Goal: Obtain resource: Download file/media

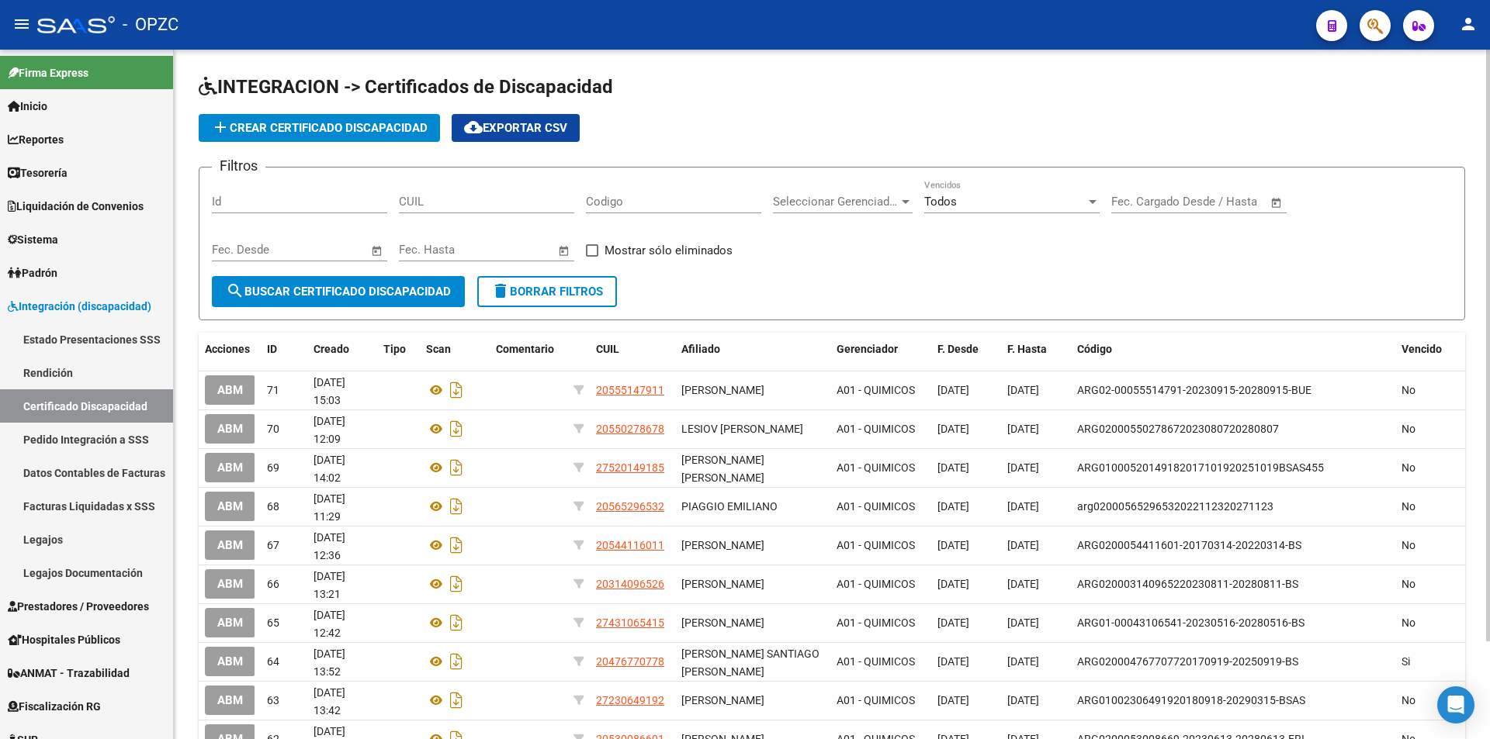
scroll to position [114, 0]
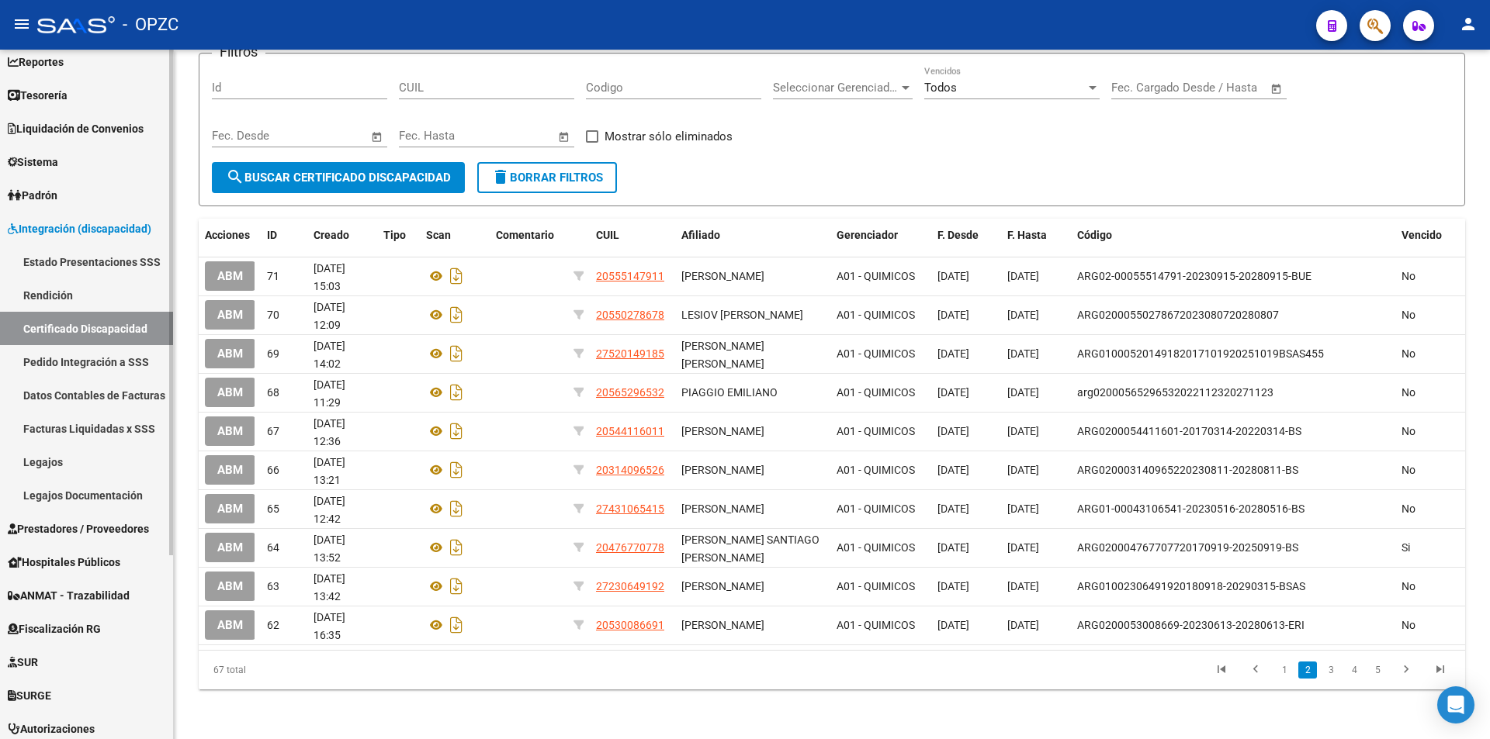
click at [67, 462] on link "Legajos" at bounding box center [86, 461] width 173 height 33
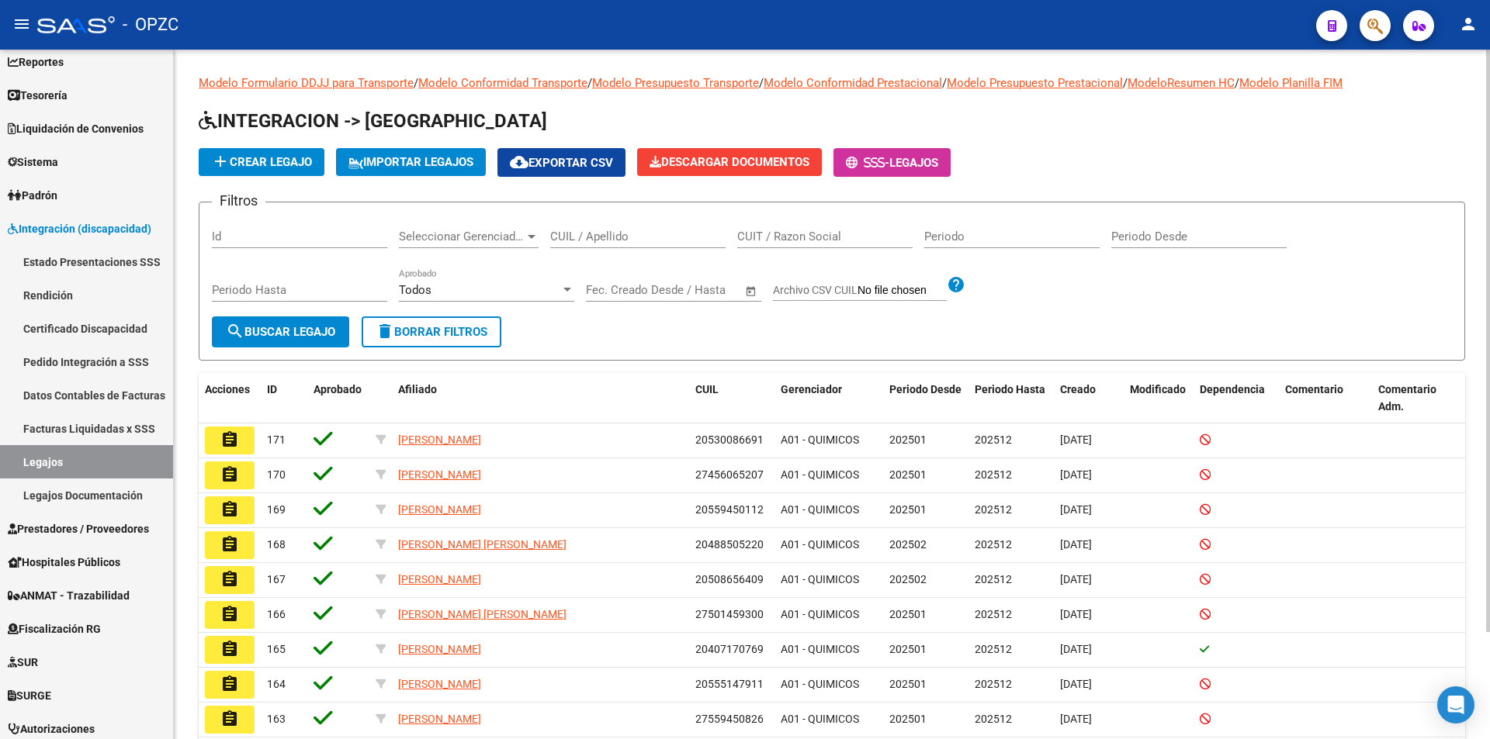
click at [654, 241] on input "CUIL / Apellido" at bounding box center [637, 237] width 175 height 14
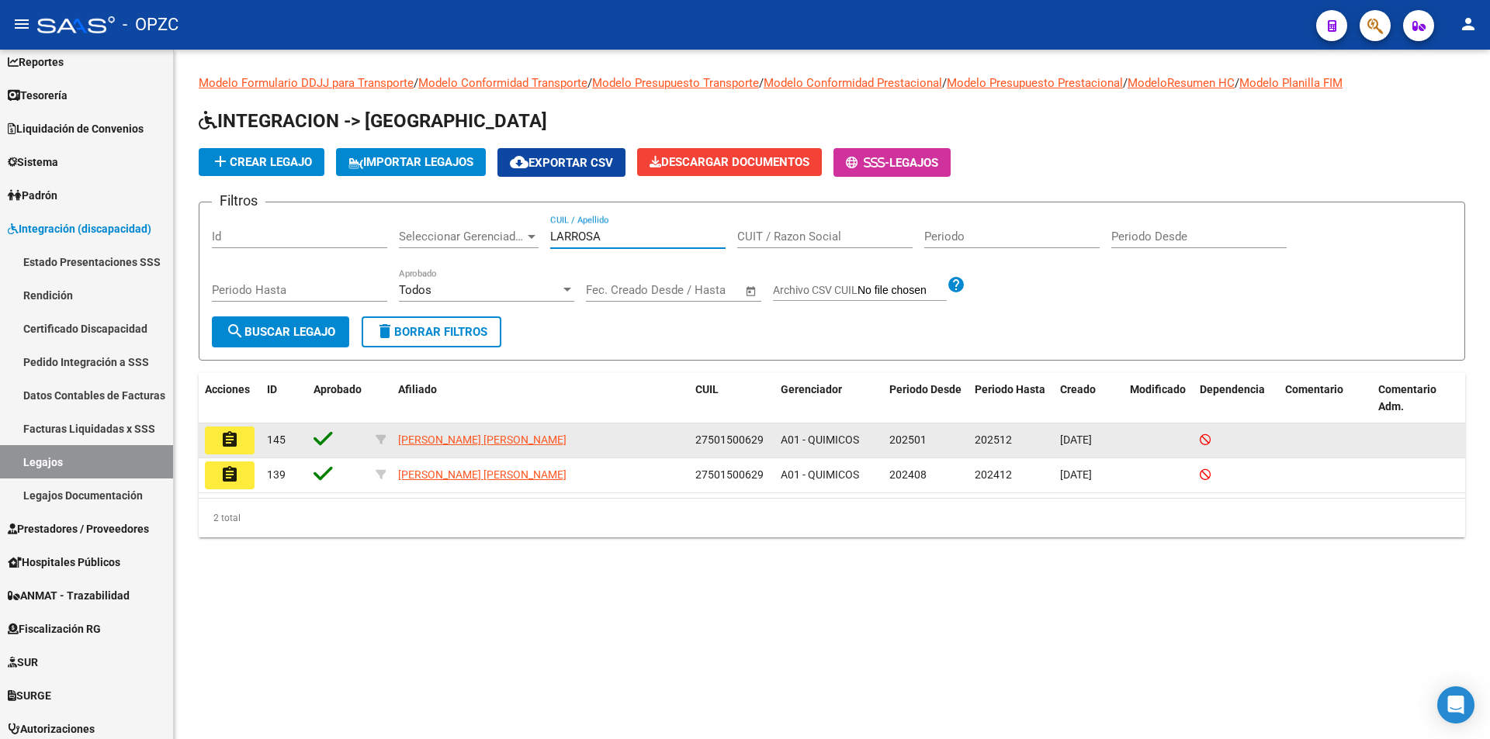
type input "LARROSA"
click at [213, 441] on button "assignment" at bounding box center [230, 441] width 50 height 28
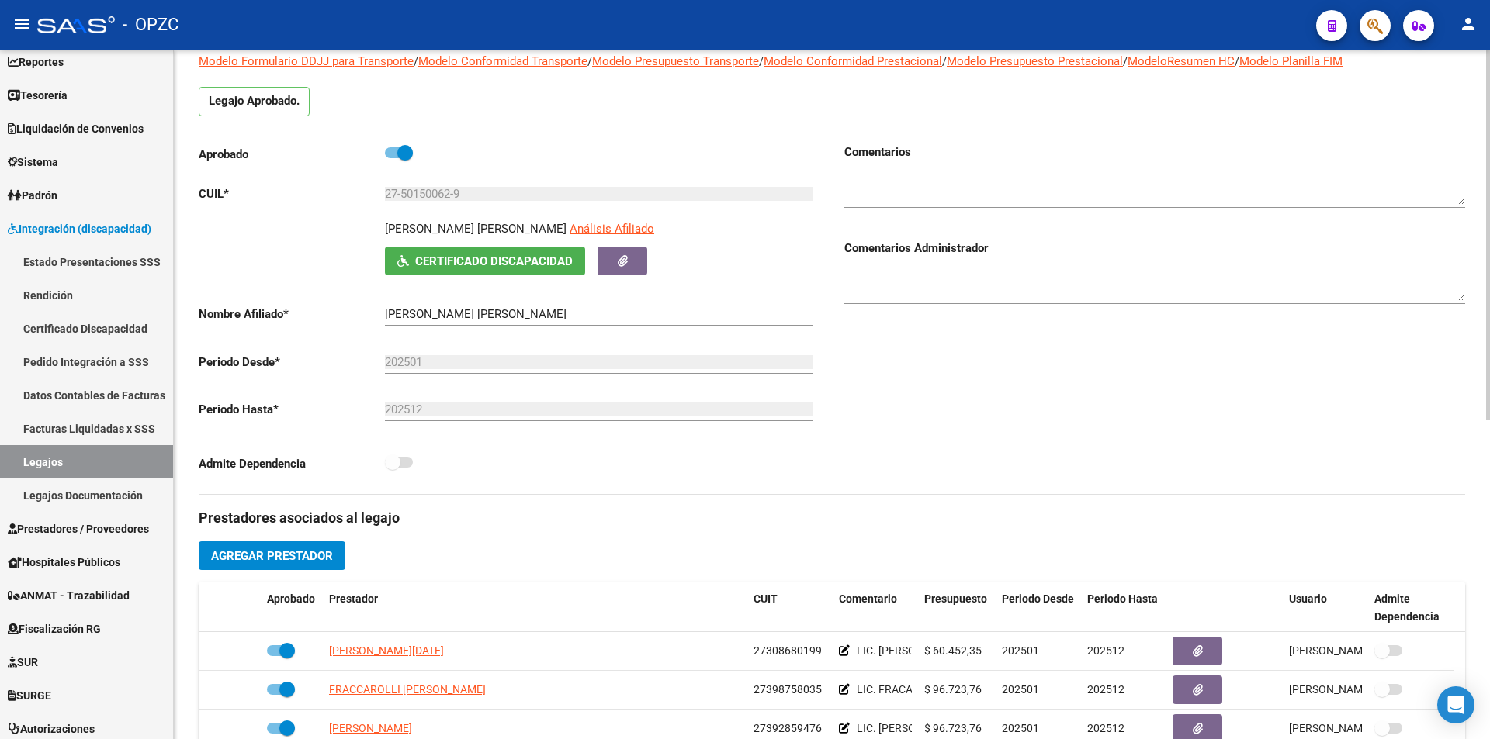
scroll to position [233, 0]
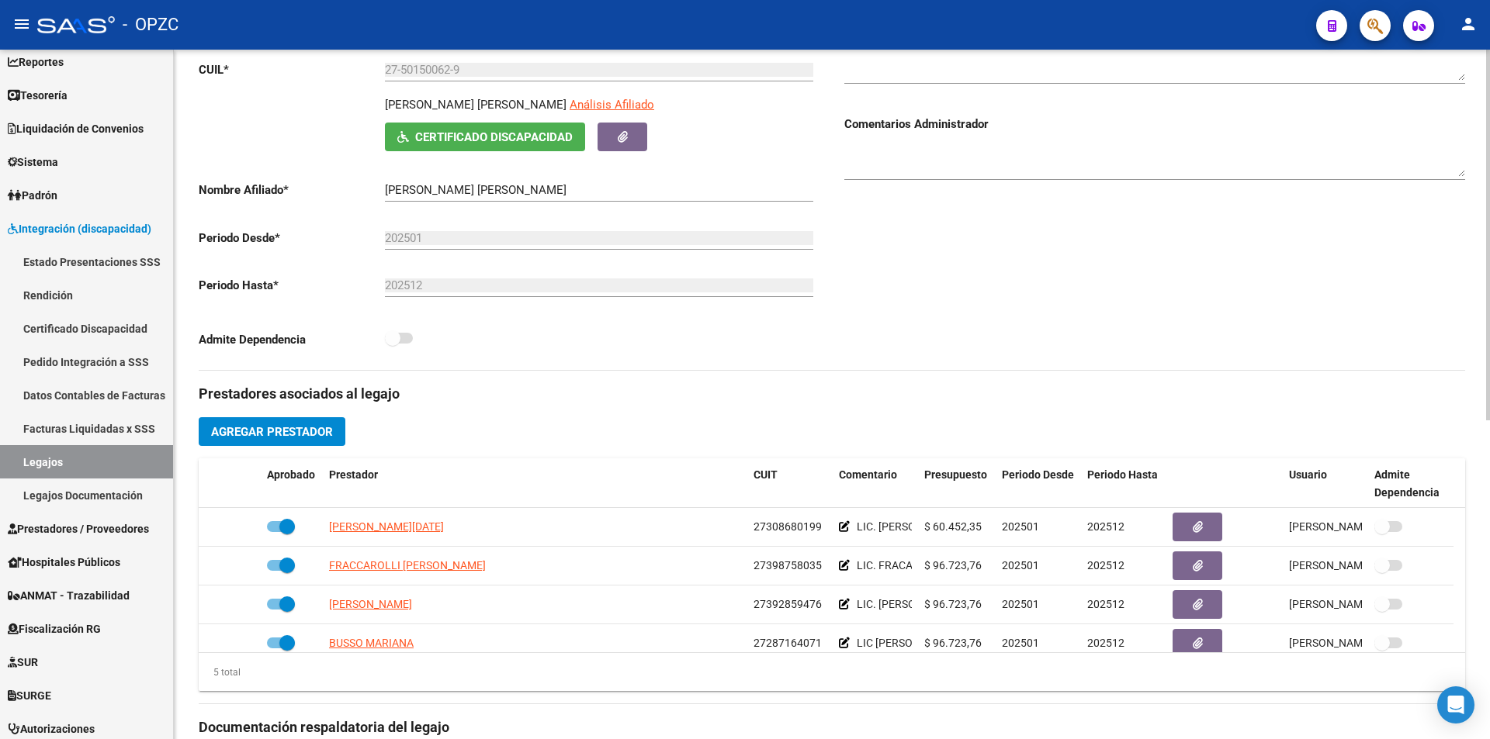
click at [535, 137] on span "Certificado Discapacidad" at bounding box center [494, 137] width 158 height 14
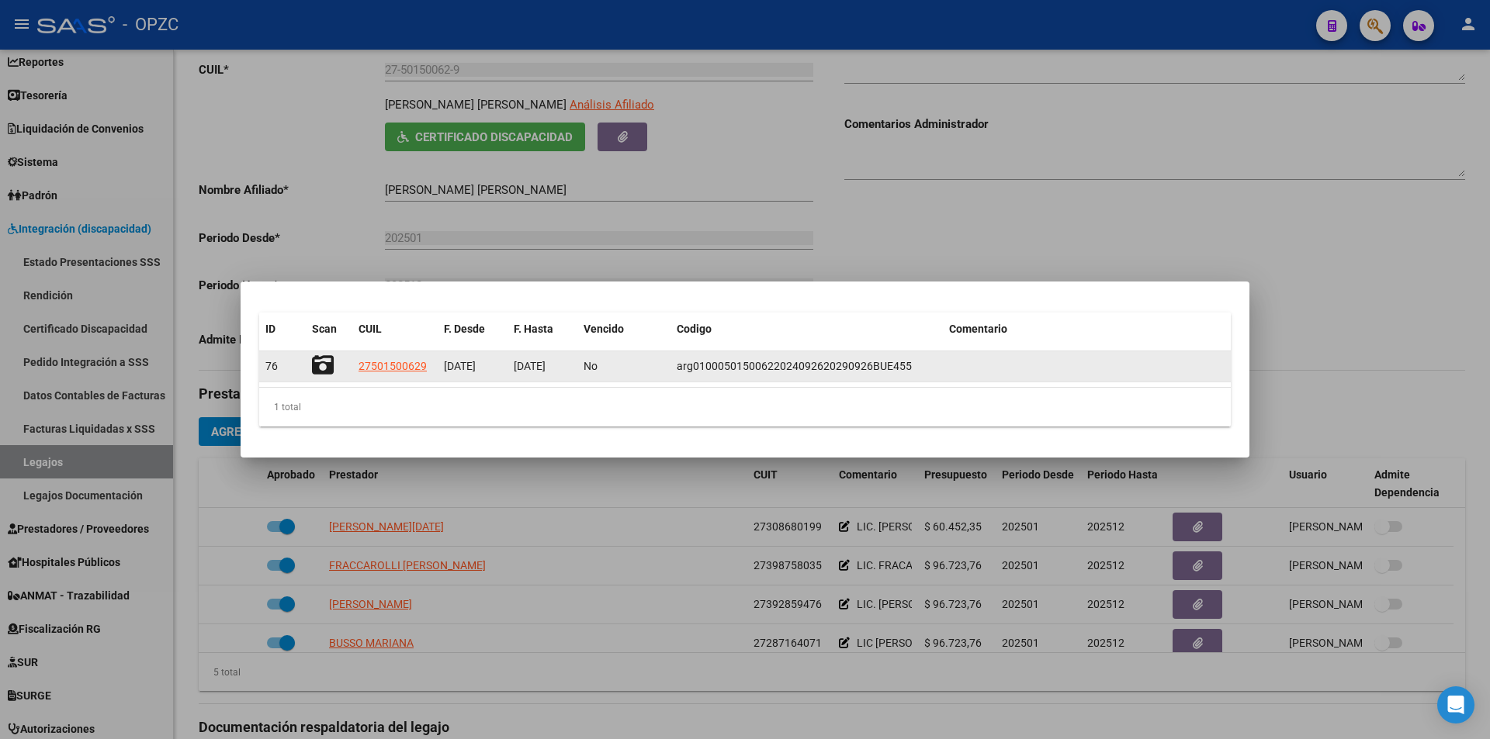
click at [325, 364] on icon at bounding box center [323, 366] width 22 height 22
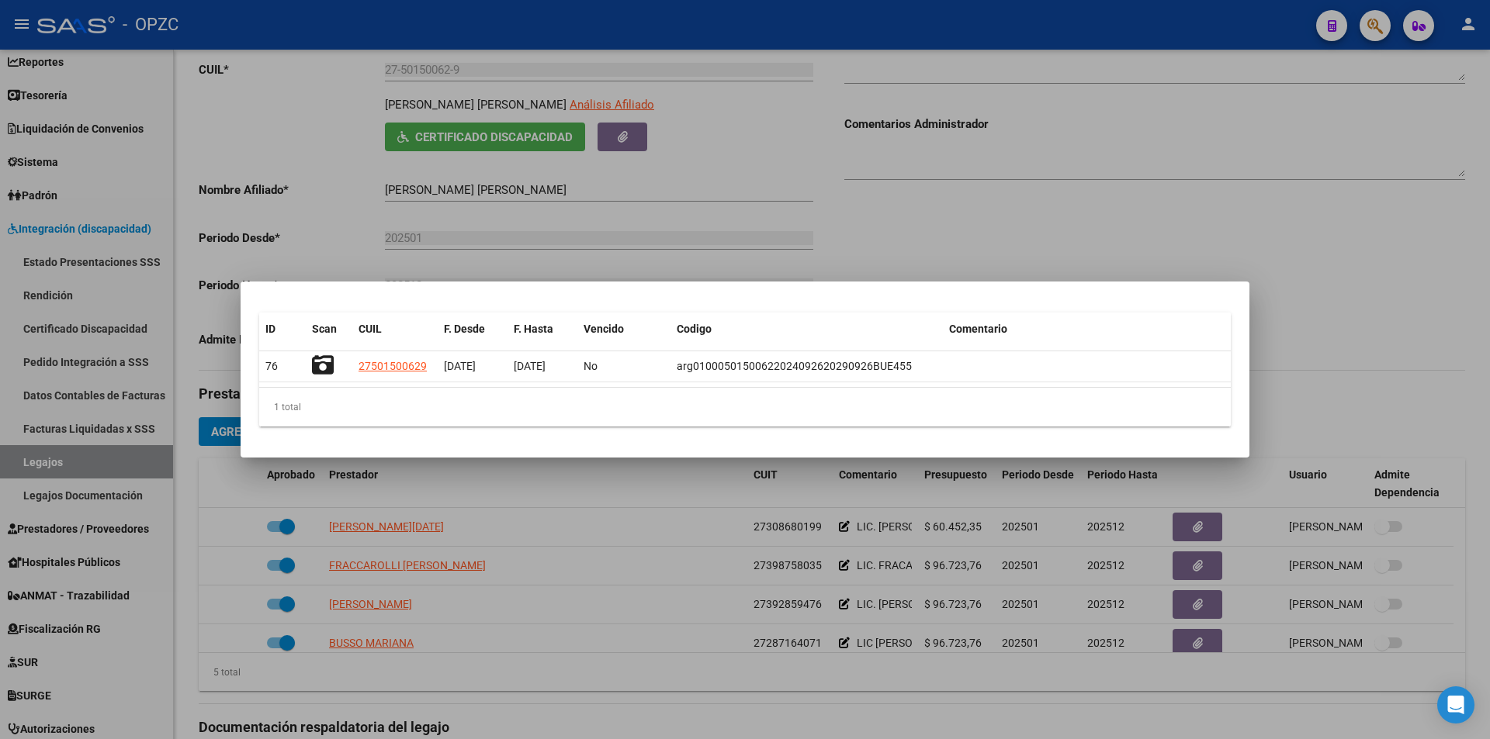
click at [712, 486] on div at bounding box center [745, 369] width 1490 height 739
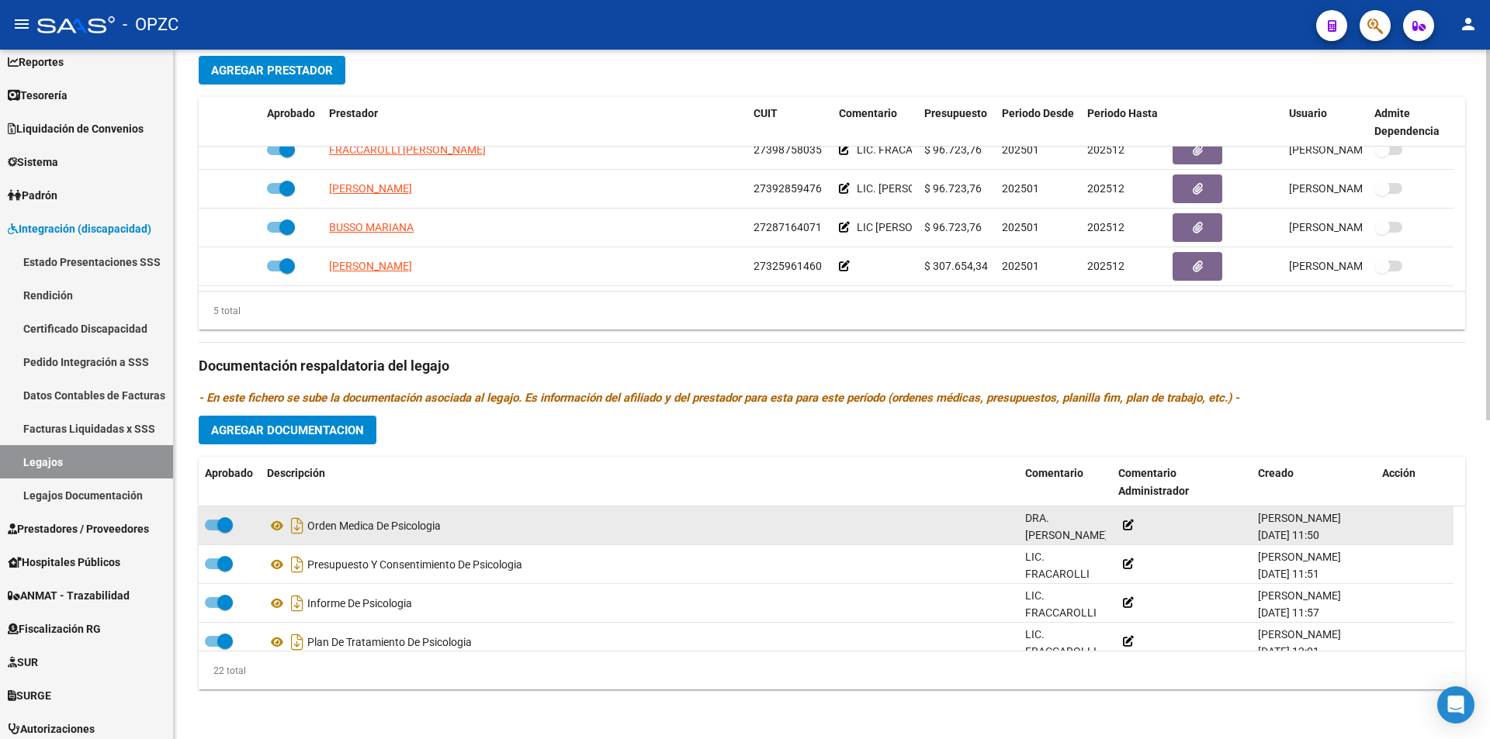
scroll to position [0, 0]
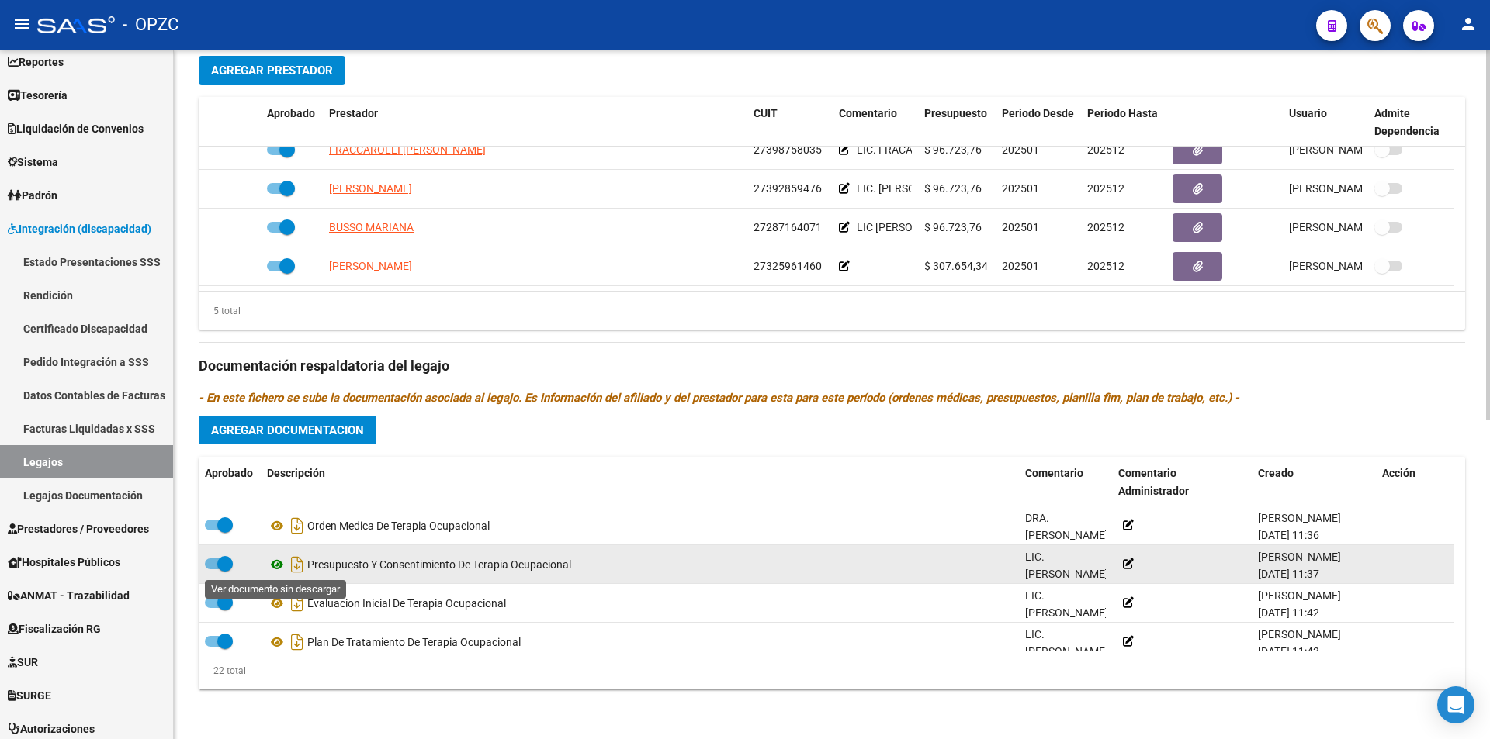
click at [279, 563] on icon at bounding box center [277, 565] width 20 height 19
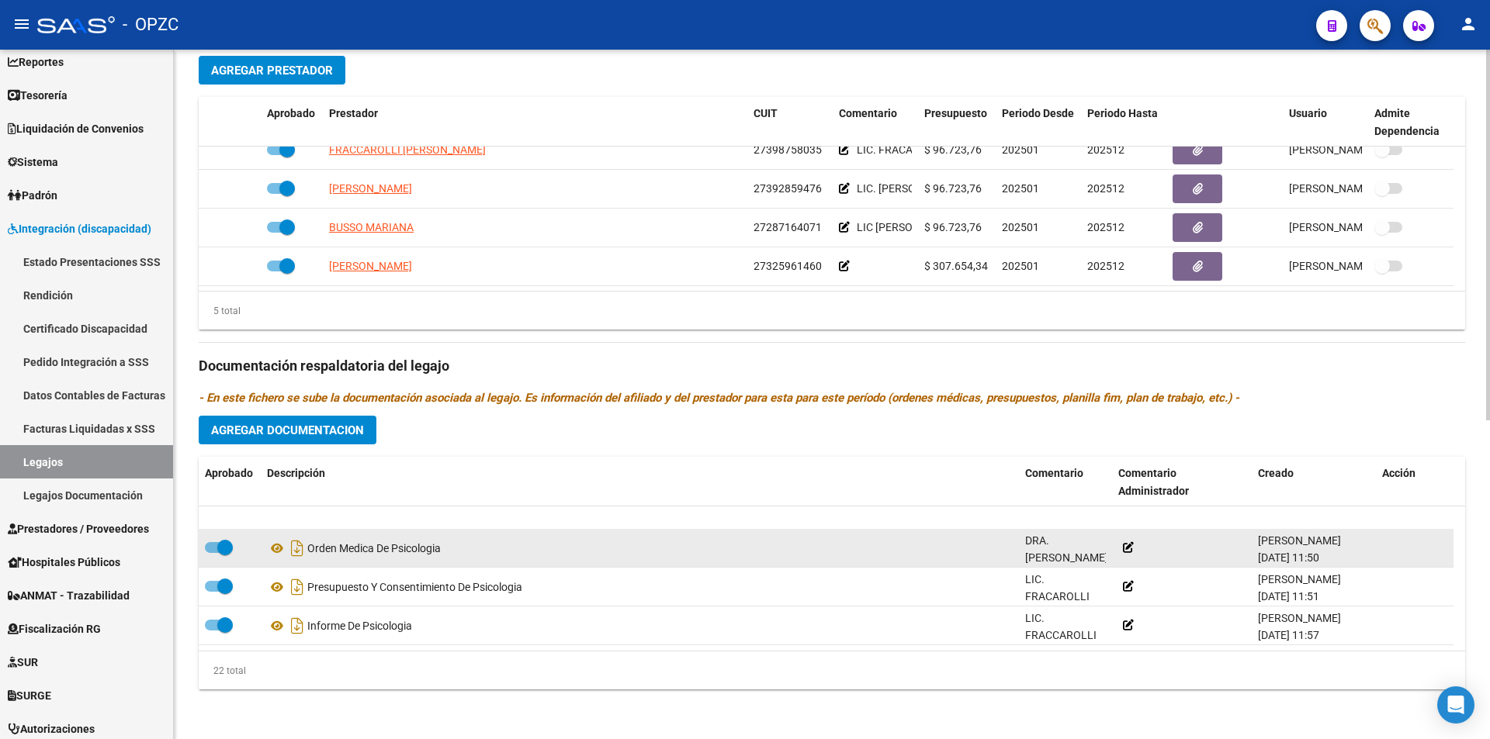
scroll to position [155, 0]
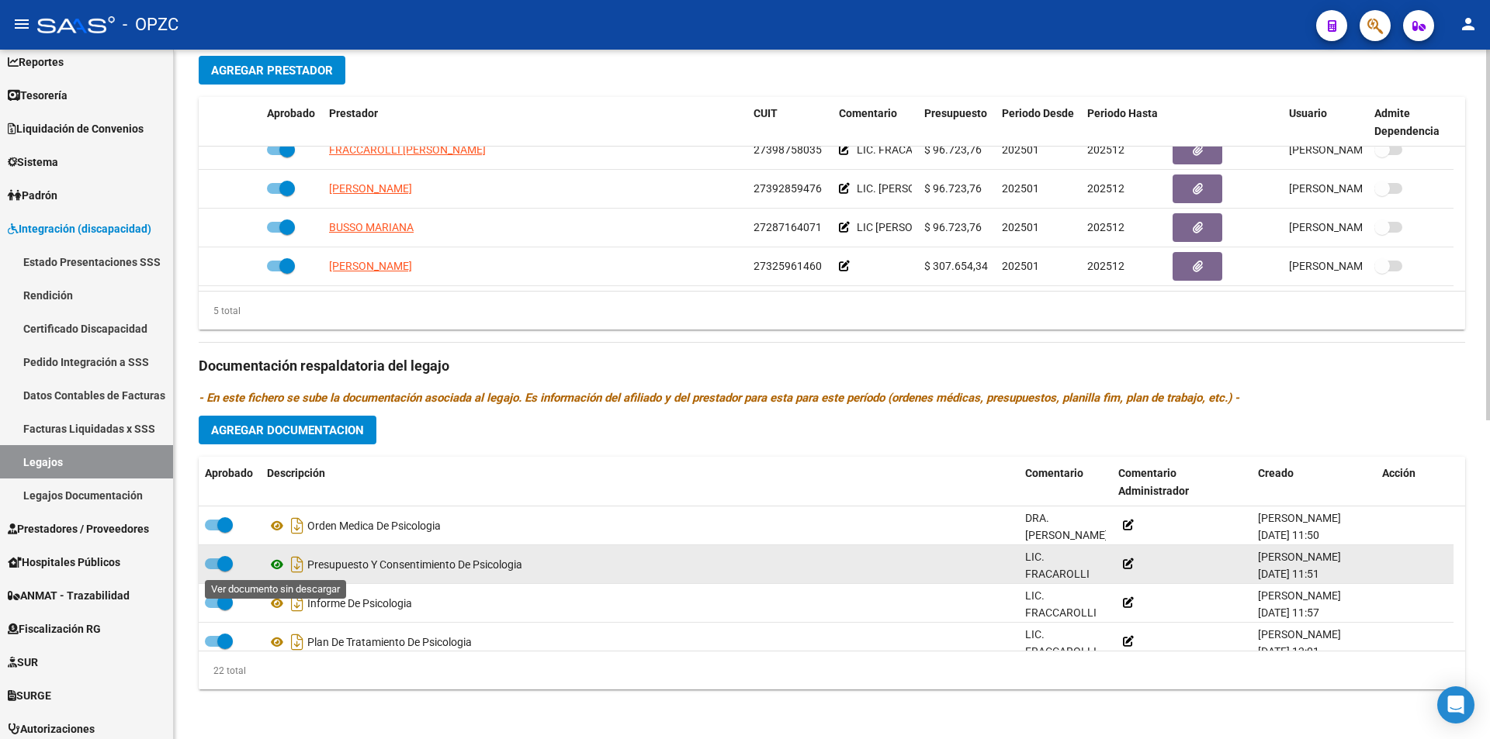
click at [277, 566] on icon at bounding box center [277, 565] width 20 height 19
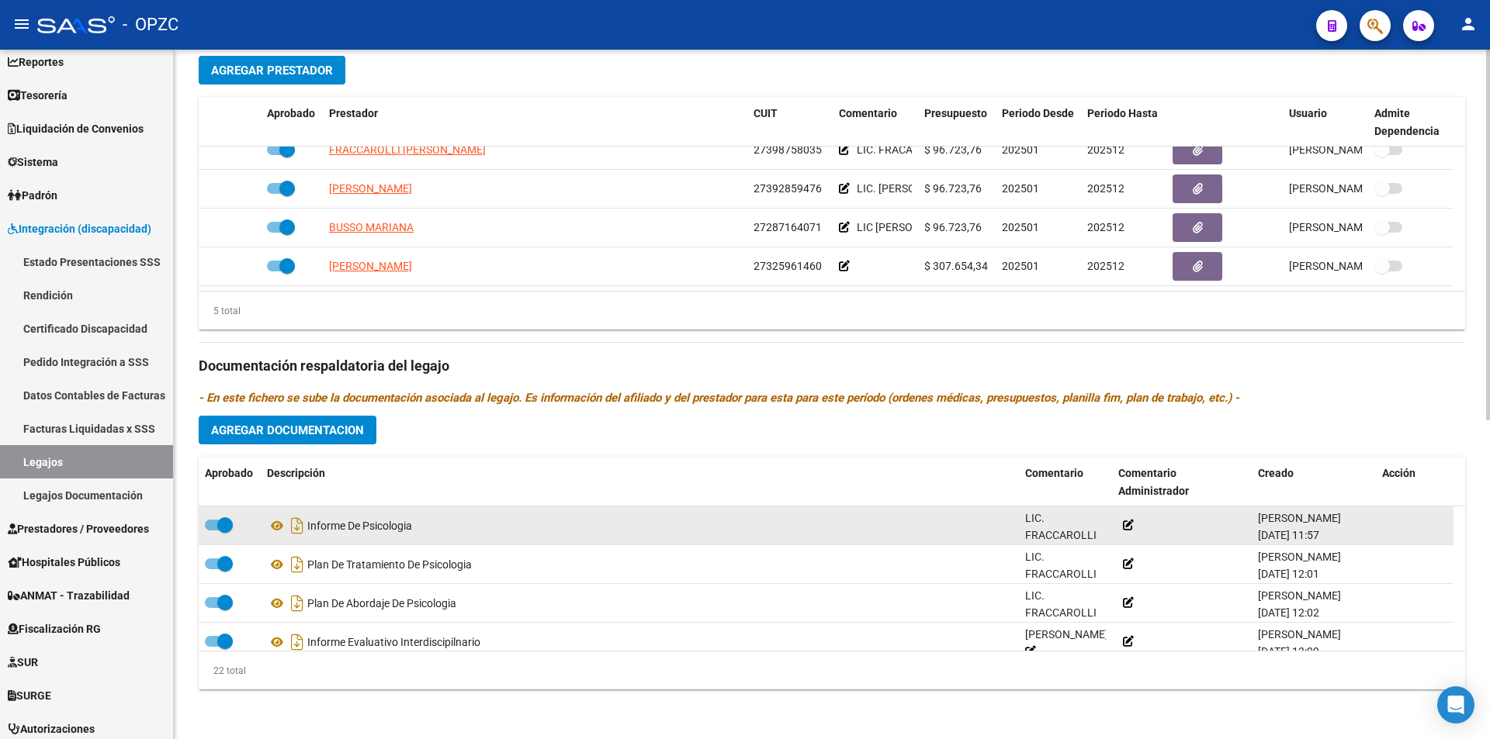
scroll to position [310, 0]
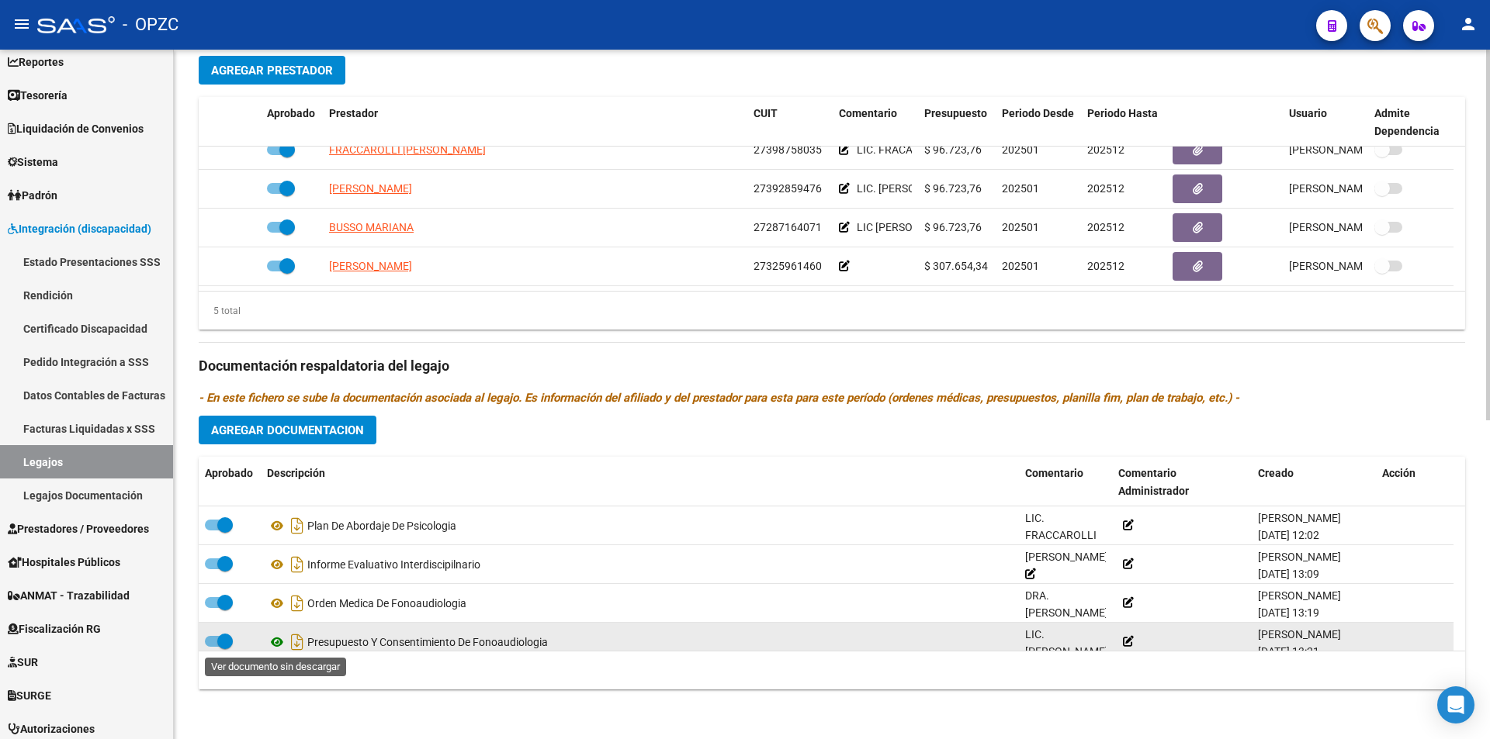
click at [274, 639] on icon at bounding box center [277, 642] width 20 height 19
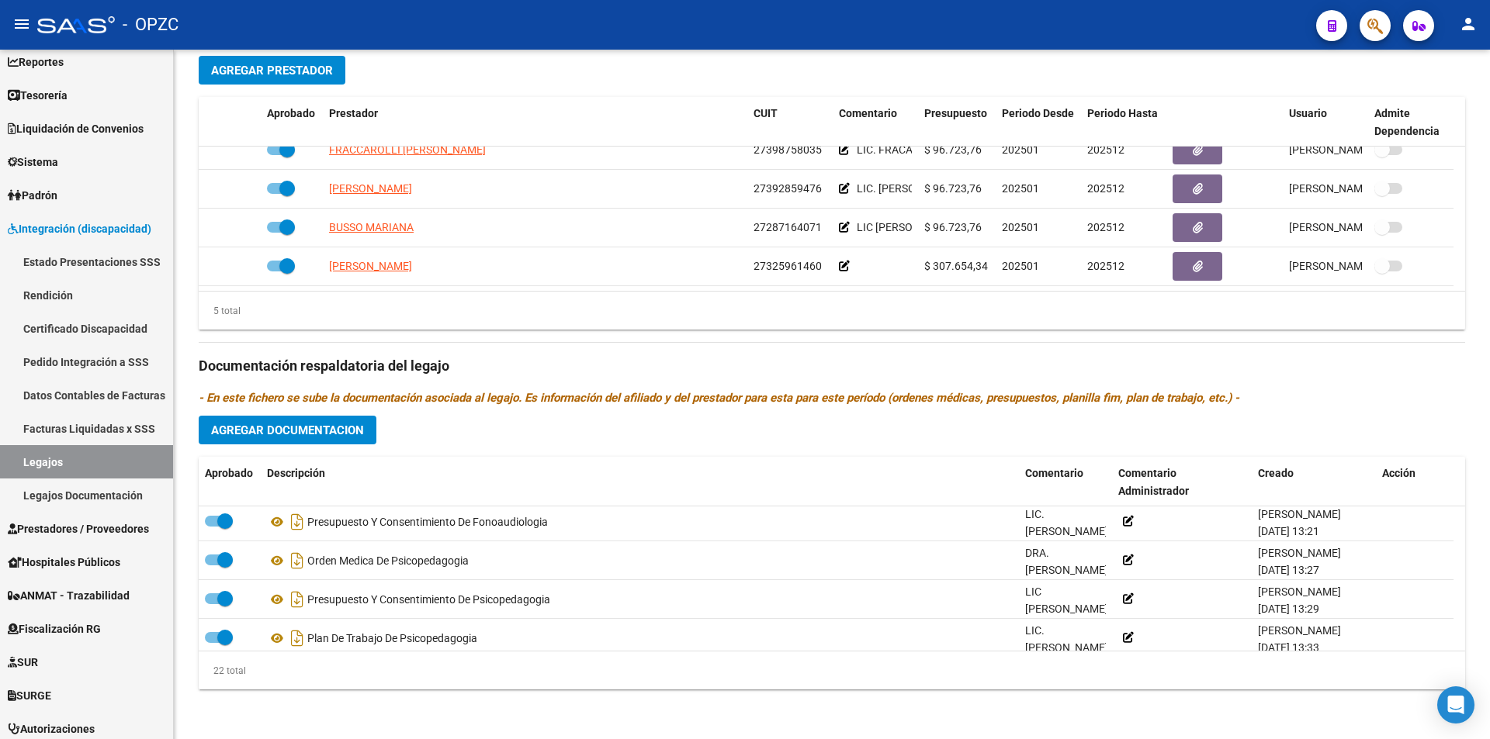
scroll to position [466, 0]
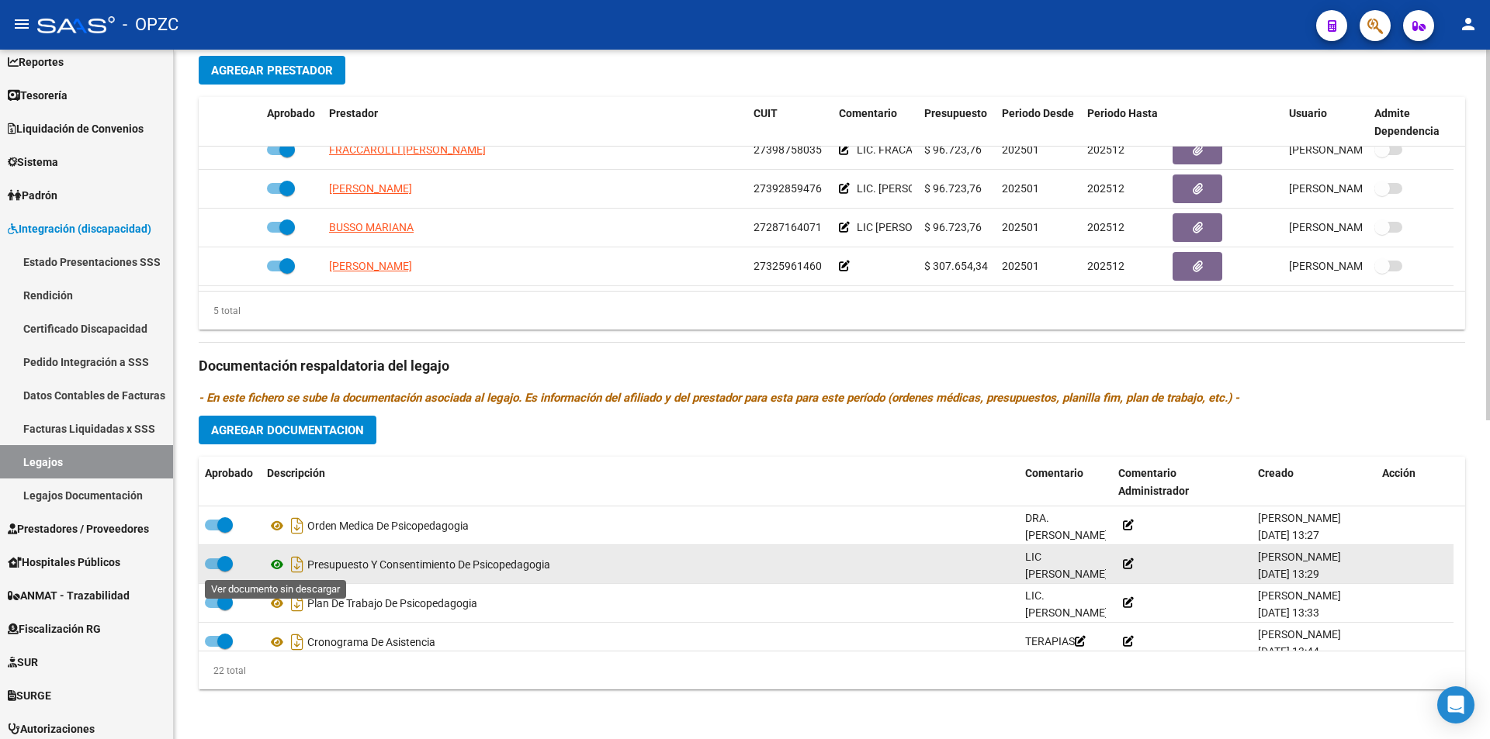
click at [280, 564] on icon at bounding box center [277, 565] width 20 height 19
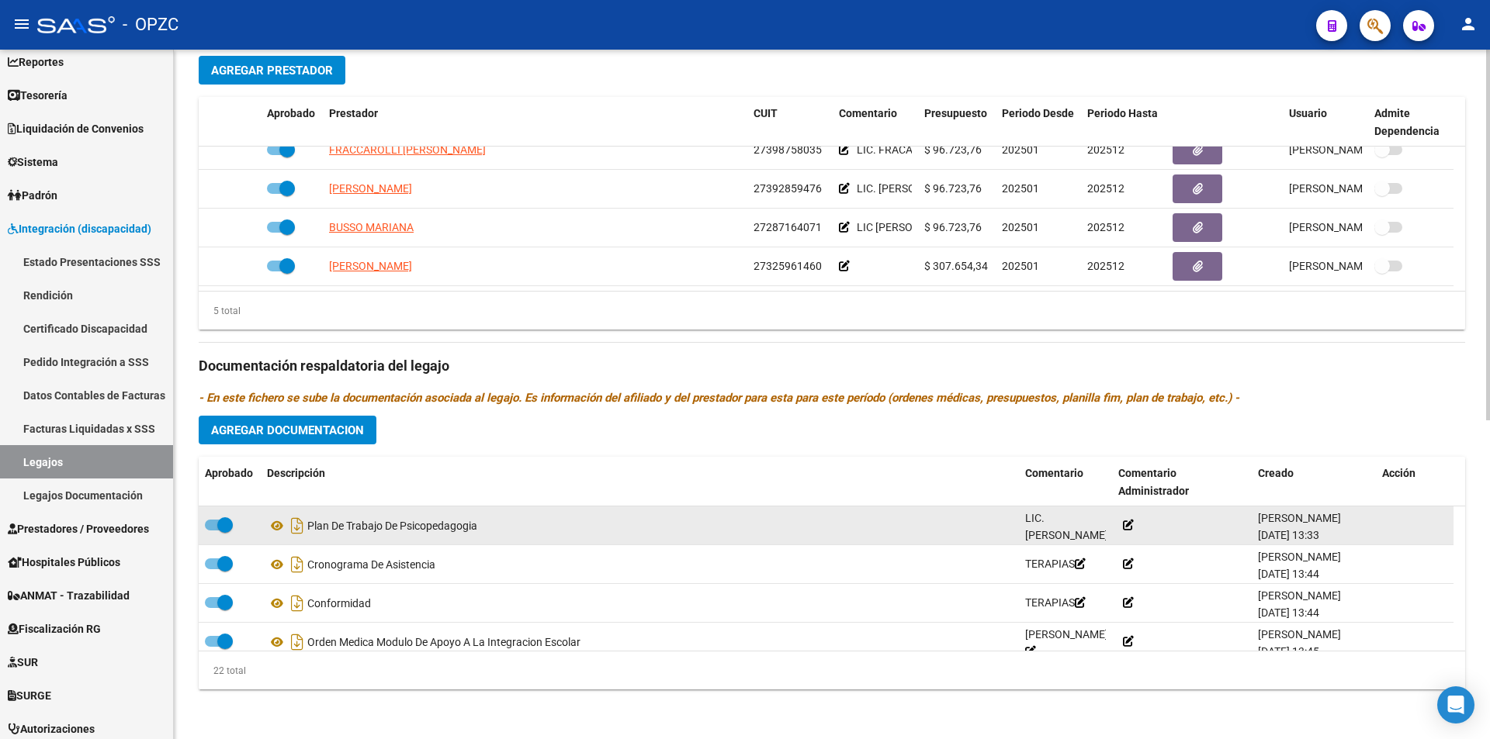
scroll to position [621, 0]
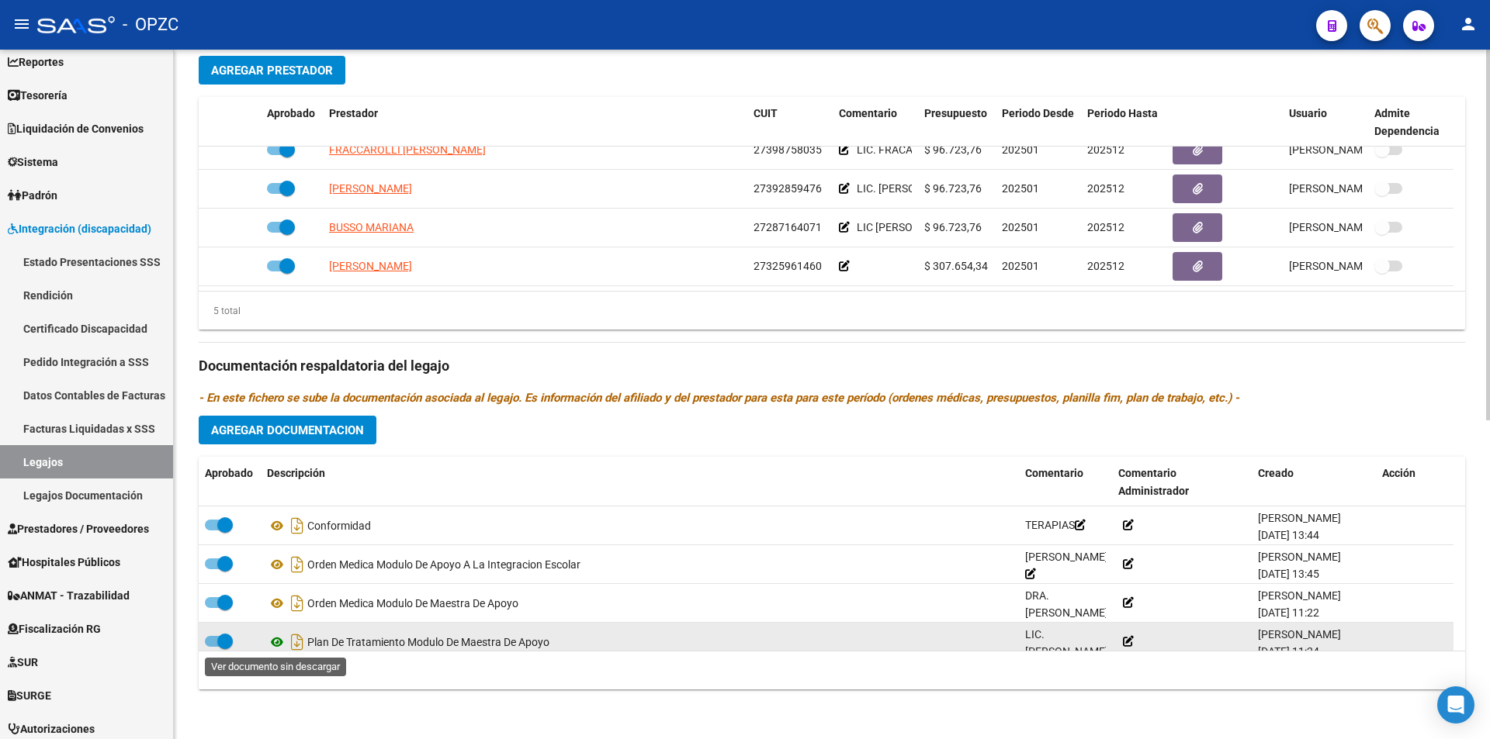
click at [279, 640] on icon at bounding box center [277, 642] width 20 height 19
